Goal: Navigation & Orientation: Find specific page/section

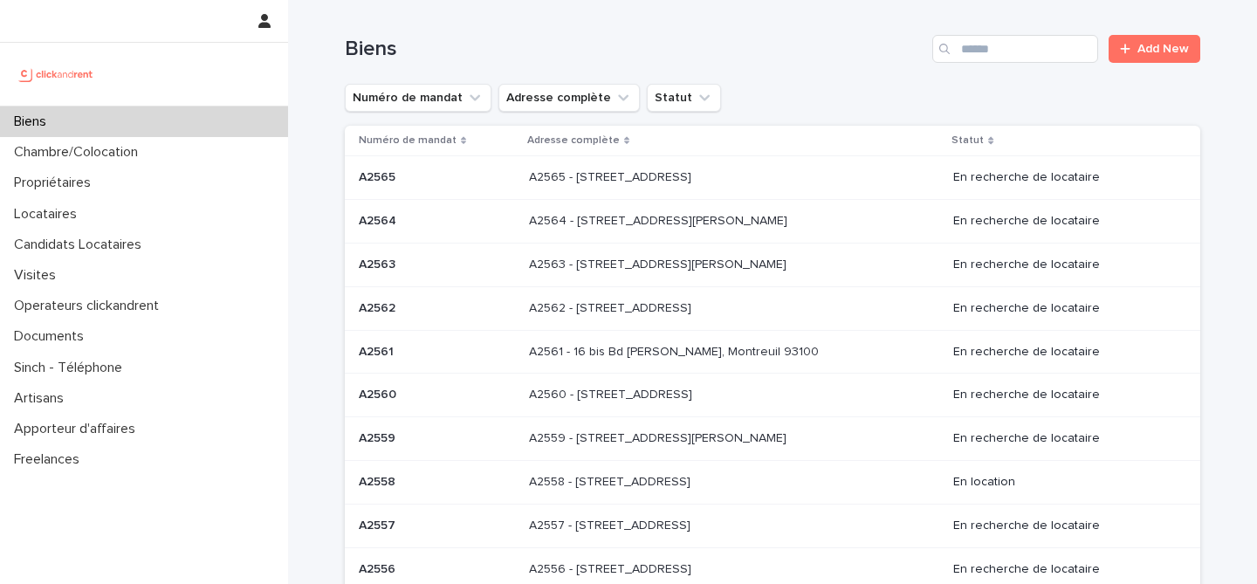
click at [685, 179] on p "A2565 - [STREET_ADDRESS]" at bounding box center [612, 176] width 166 height 18
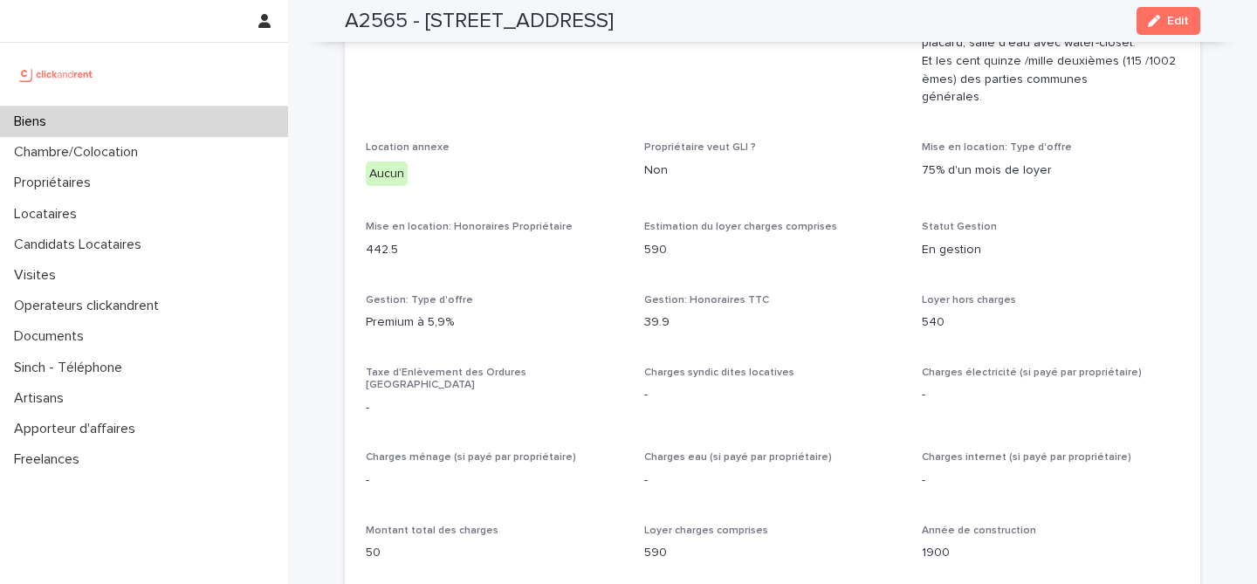
scroll to position [1677, 0]
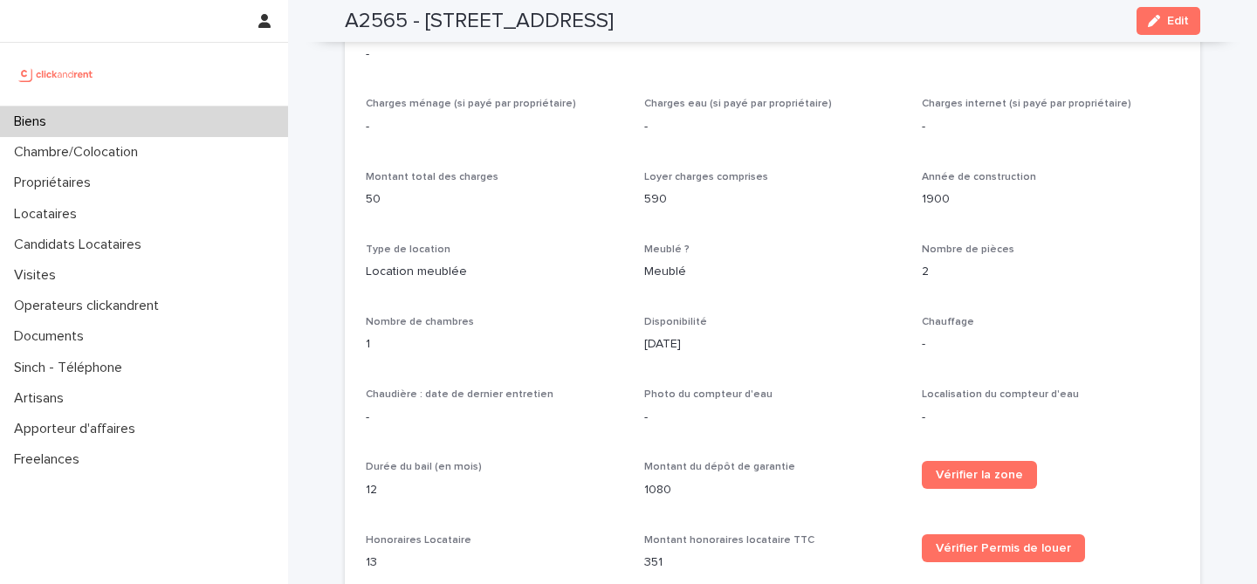
click at [945, 335] on p "-" at bounding box center [1051, 344] width 258 height 18
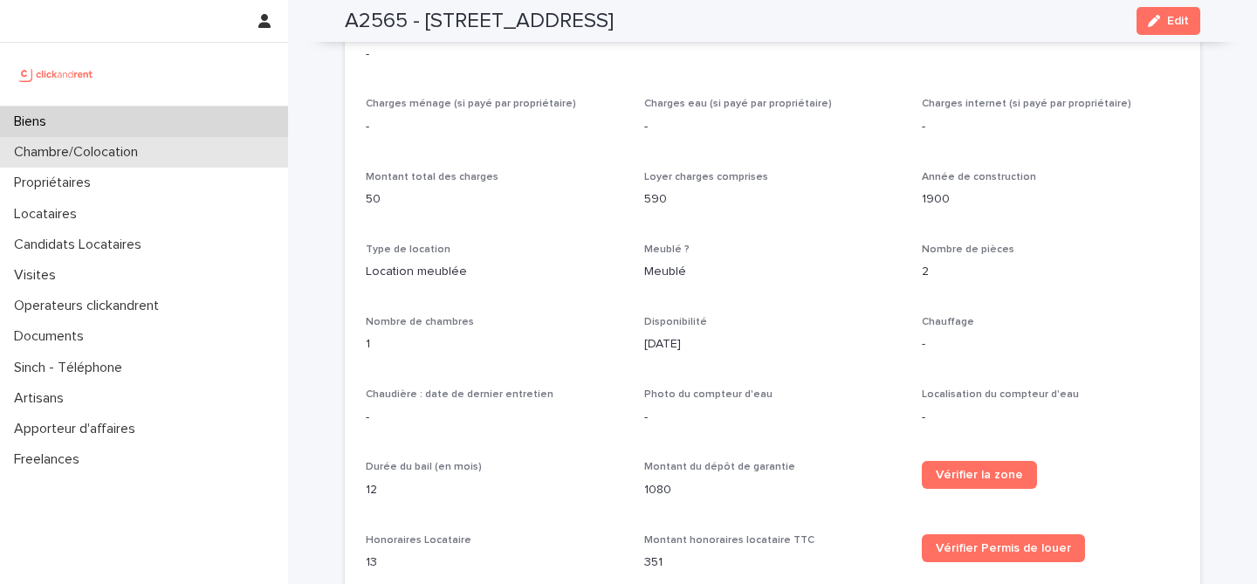
click at [93, 153] on p "Chambre/Colocation" at bounding box center [79, 152] width 145 height 17
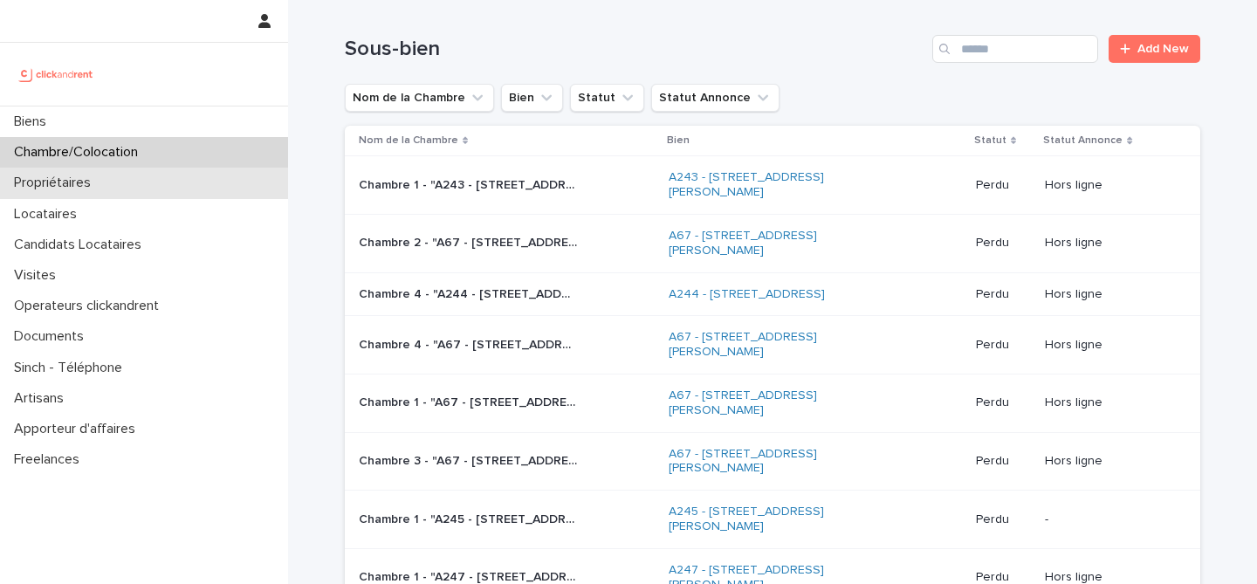
click at [163, 180] on div "Propriétaires" at bounding box center [144, 183] width 288 height 31
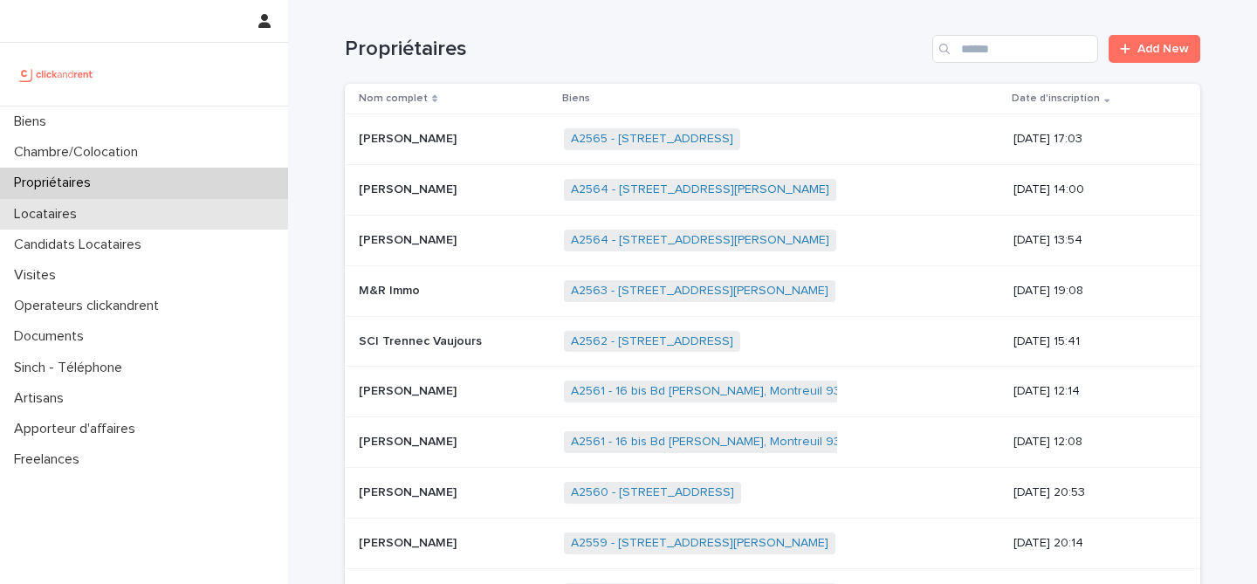
click at [159, 222] on div "Locataires" at bounding box center [144, 214] width 288 height 31
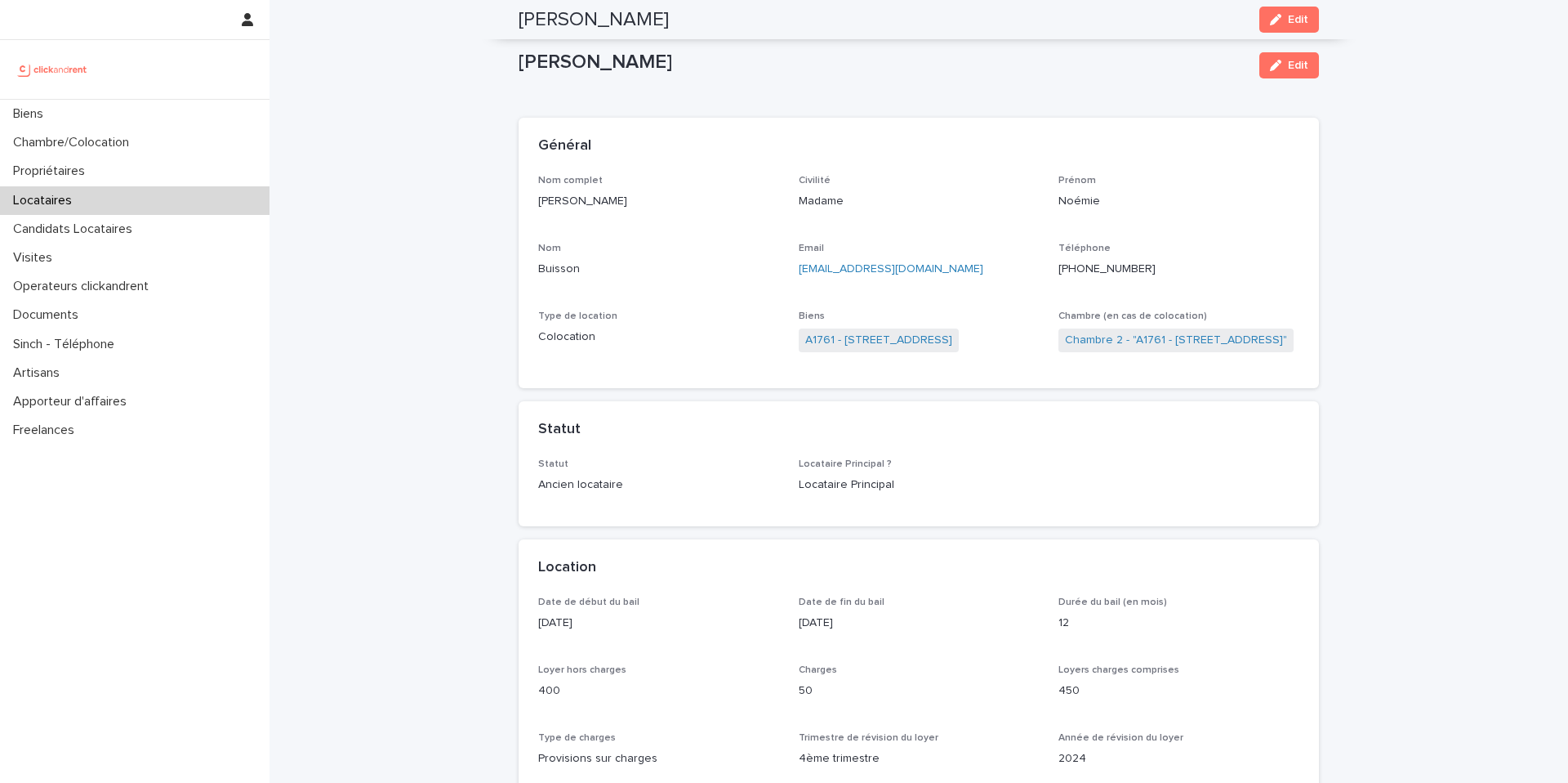
scroll to position [1991, 0]
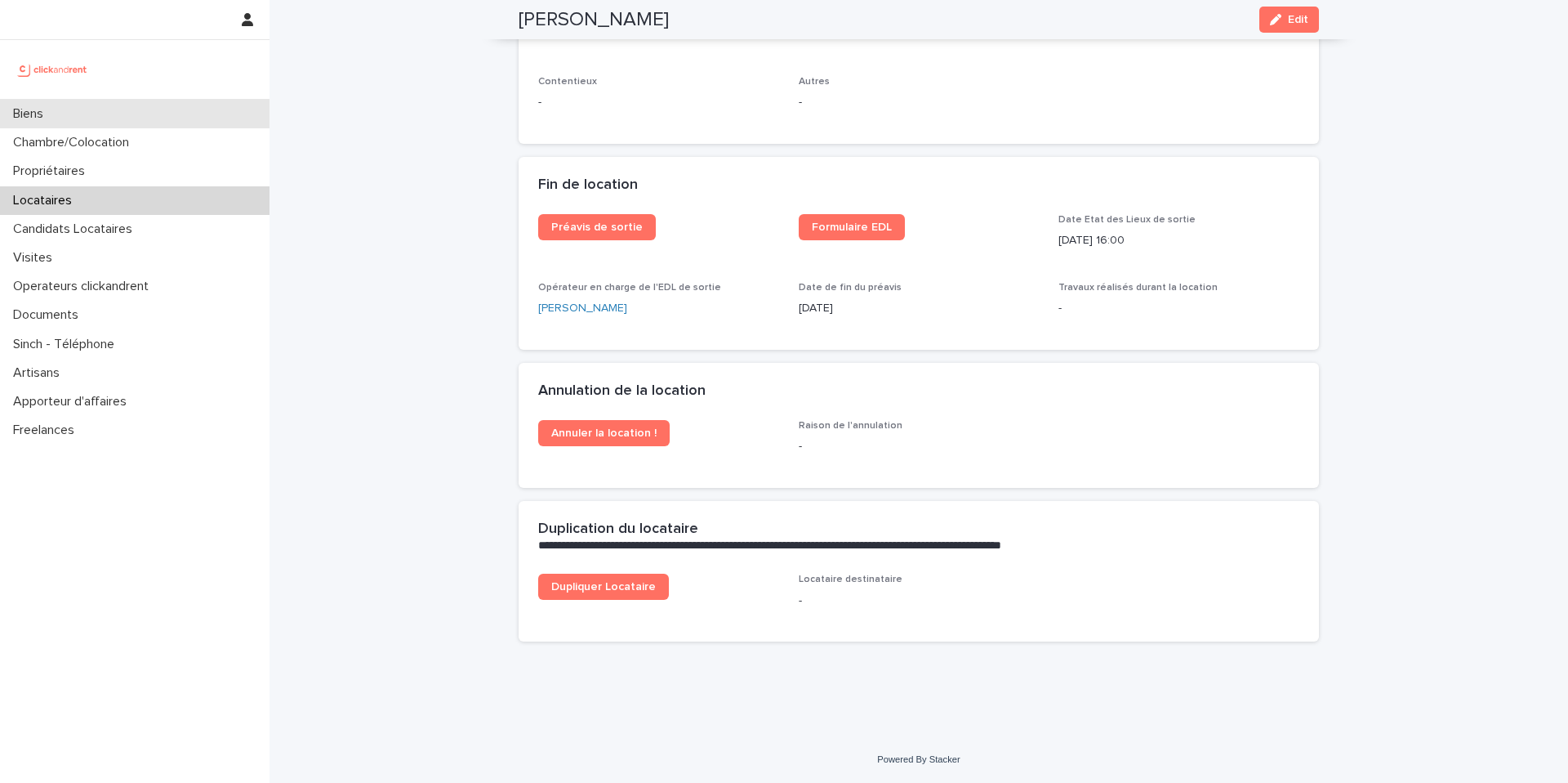
click at [172, 119] on div "Biens" at bounding box center [135, 114] width 269 height 29
